Goal: Information Seeking & Learning: Learn about a topic

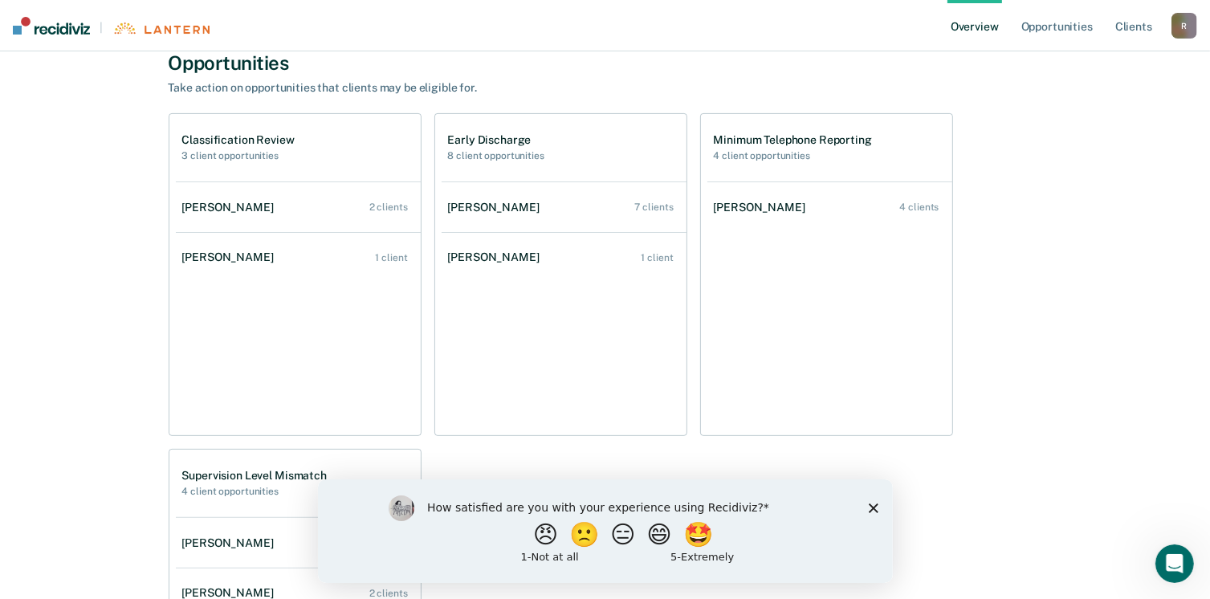
scroll to position [363, 0]
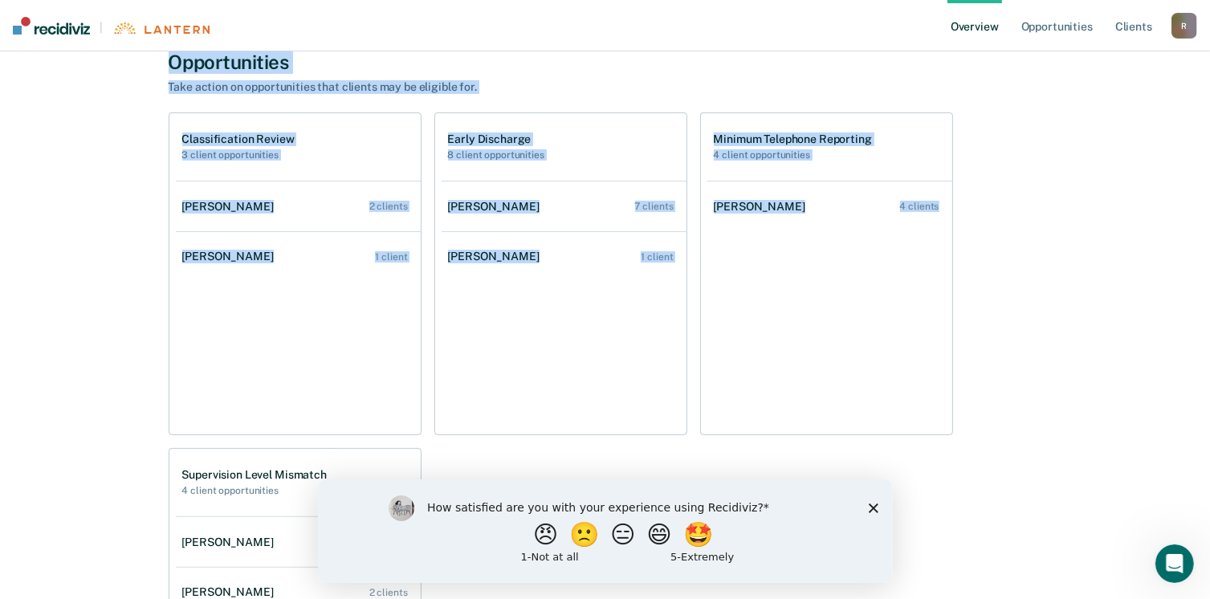
drag, startPoint x: 168, startPoint y: 55, endPoint x: 970, endPoint y: 269, distance: 830.0
click at [970, 269] on div "Opportunities Take action on opportunities that clients may be eligible for. Cl…" at bounding box center [606, 411] width 874 height 721
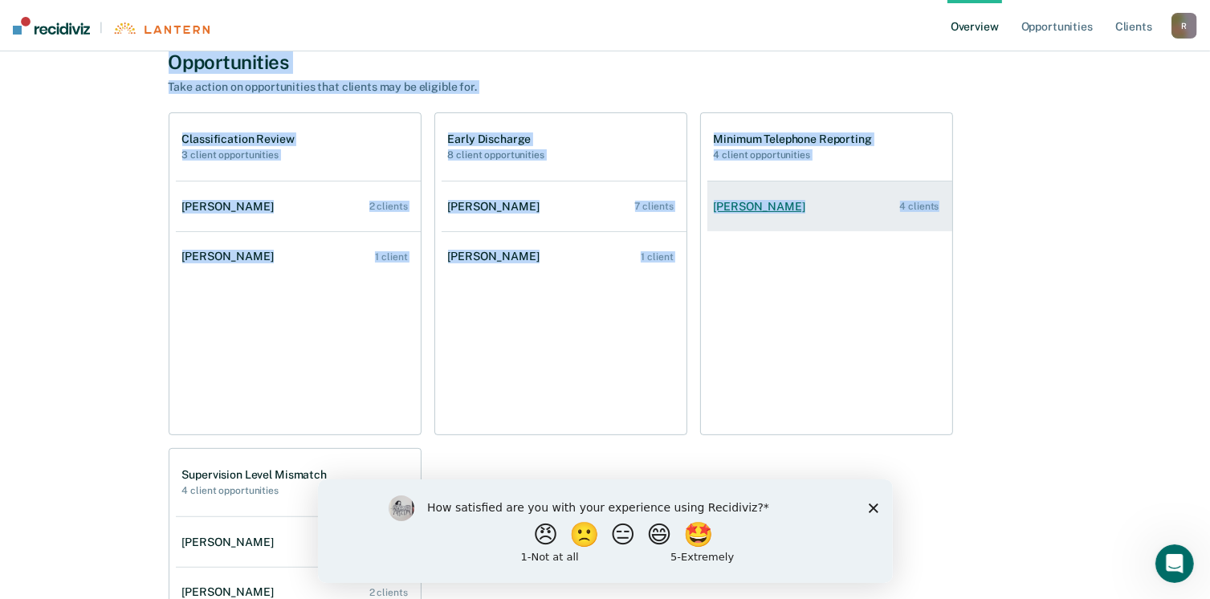
copy div "Opportunities Take action on opportunities that clients may be eligible for. Cl…"
